Goal: Task Accomplishment & Management: Manage account settings

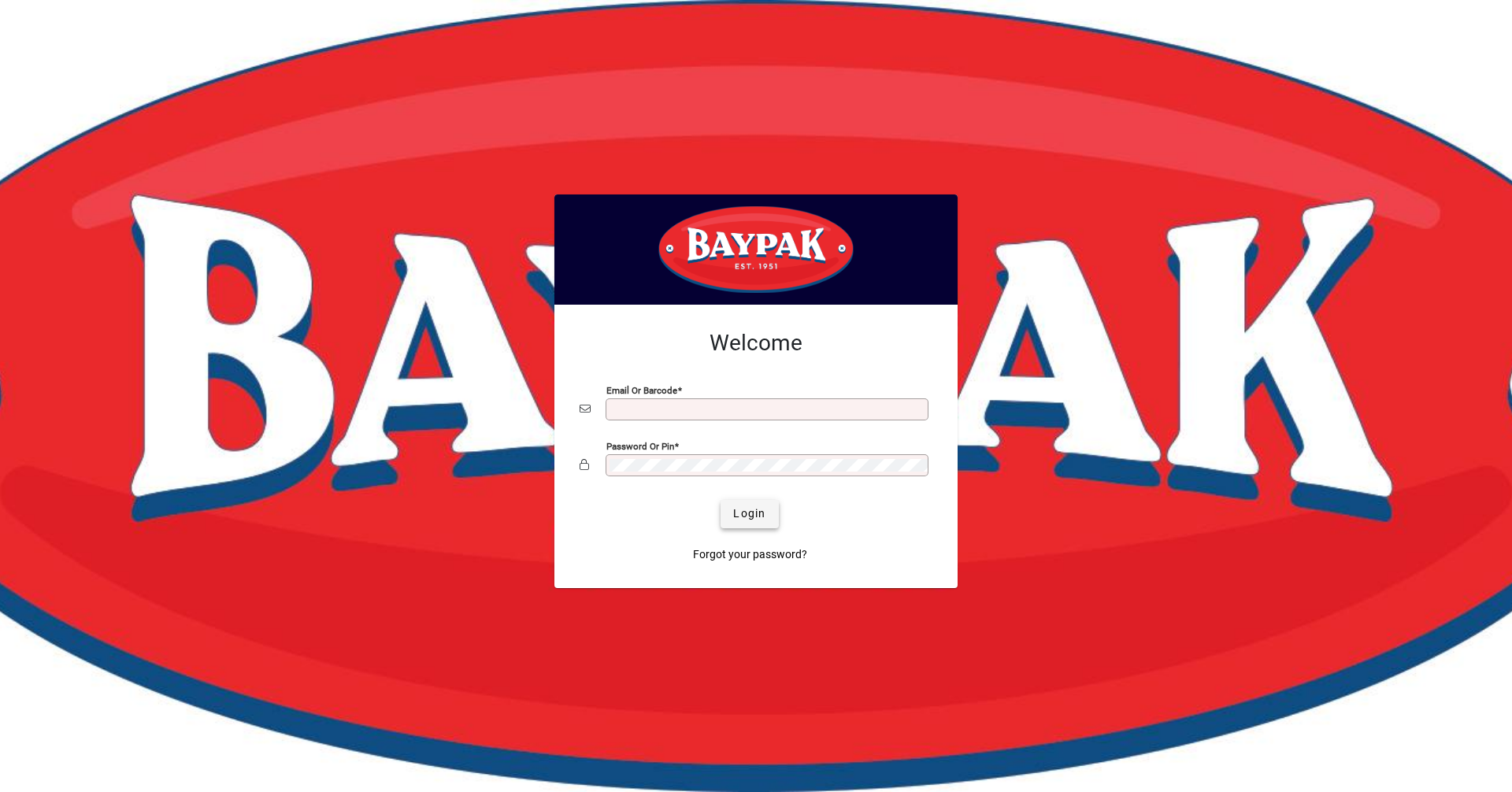
type input "**********"
click at [759, 513] on span "Login" at bounding box center [749, 514] width 32 height 17
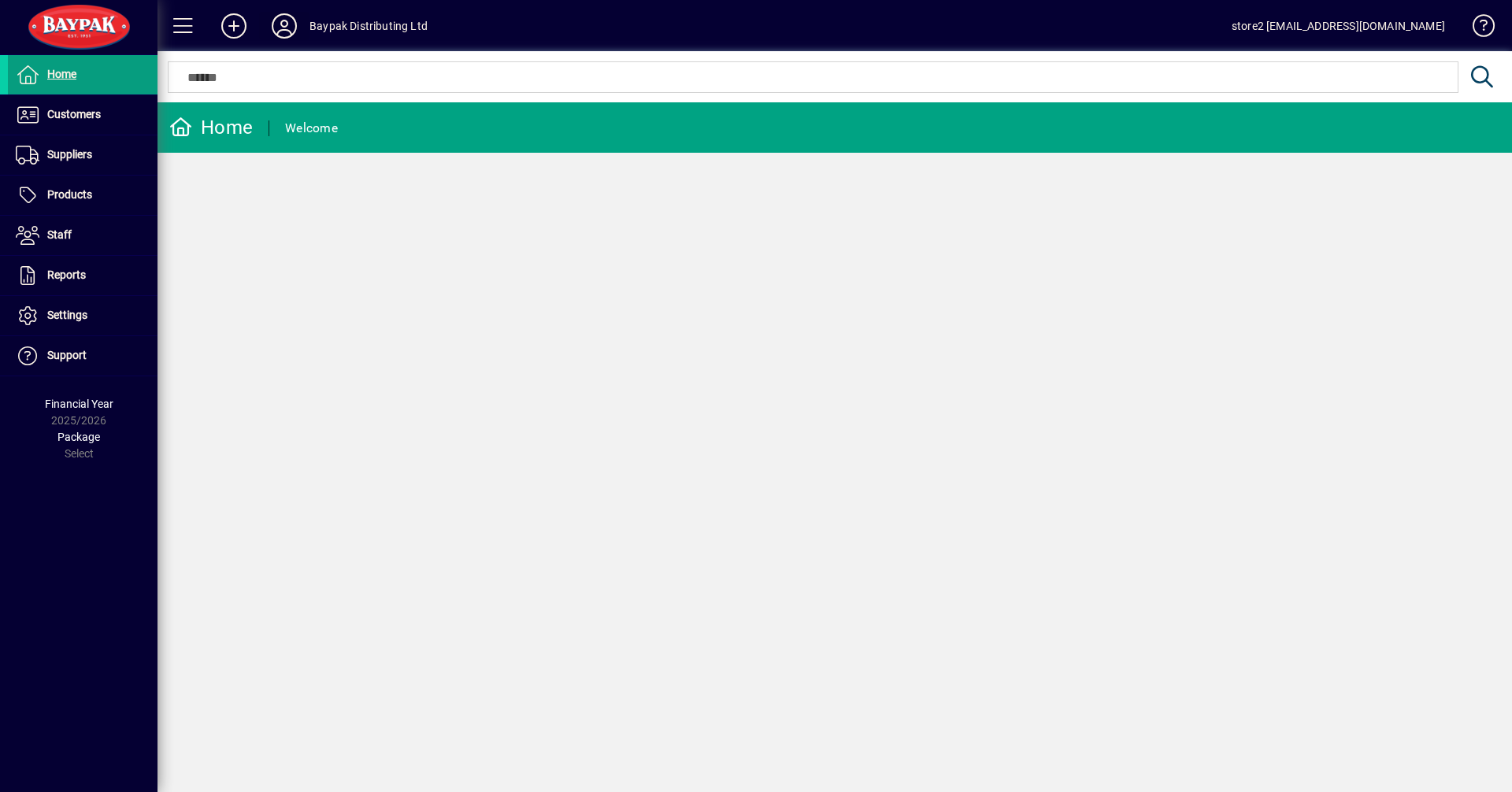
click at [282, 23] on icon at bounding box center [283, 26] width 31 height 25
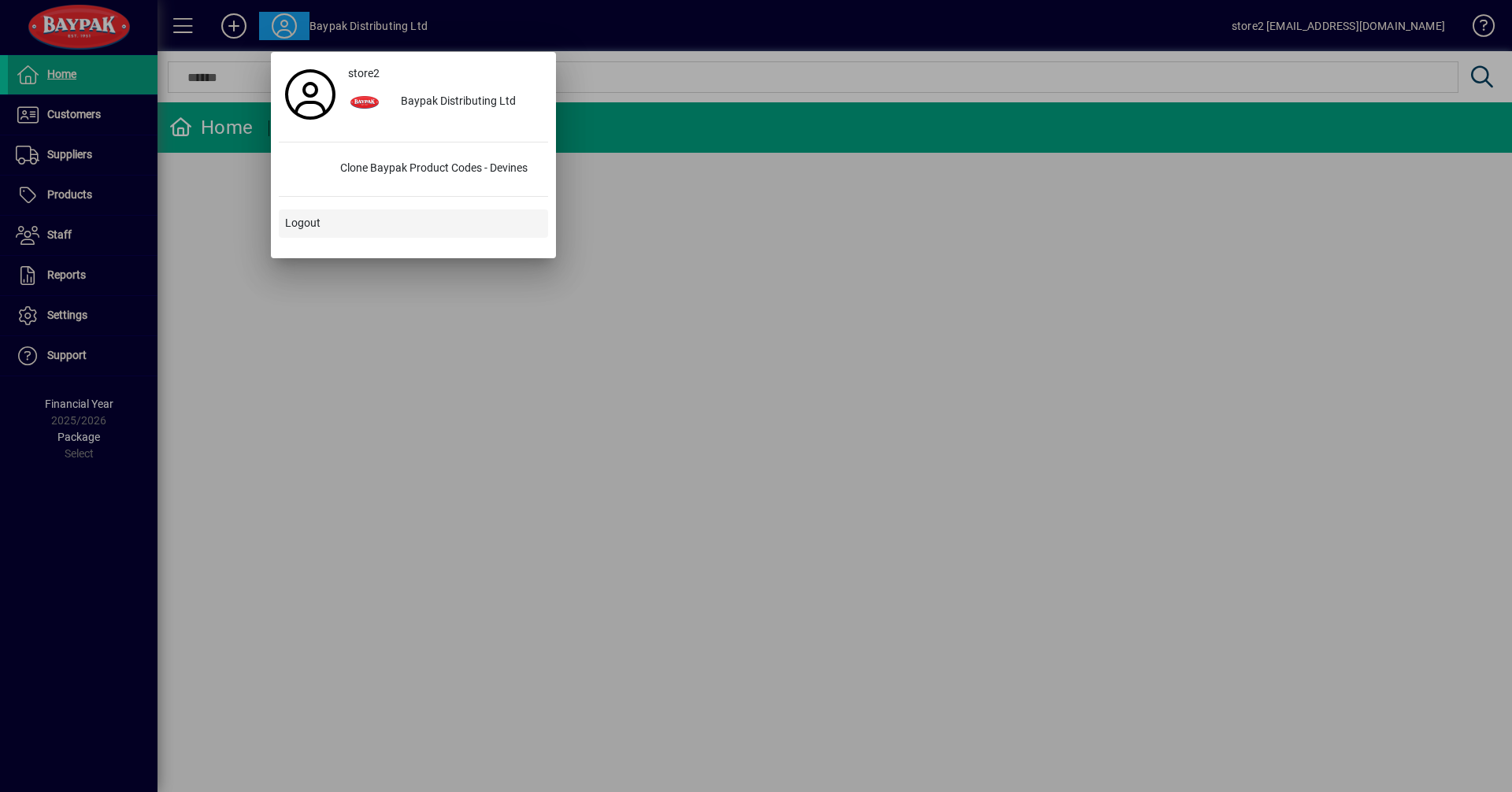
click at [322, 221] on span at bounding box center [414, 223] width 269 height 38
